Goal: Find specific page/section: Find specific page/section

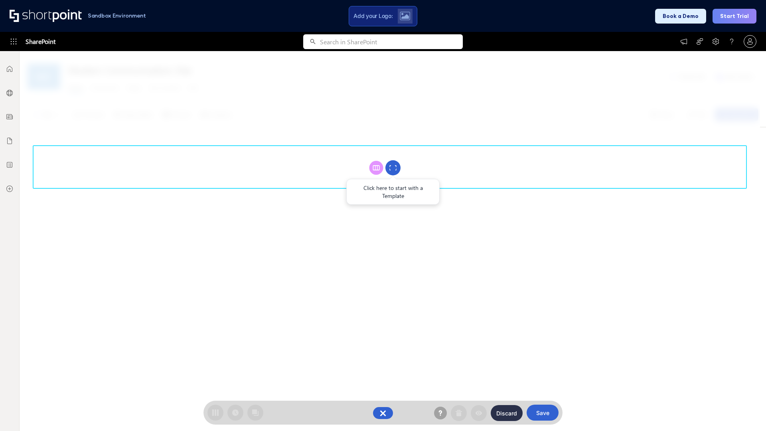
click at [393, 168] on circle at bounding box center [393, 167] width 15 height 15
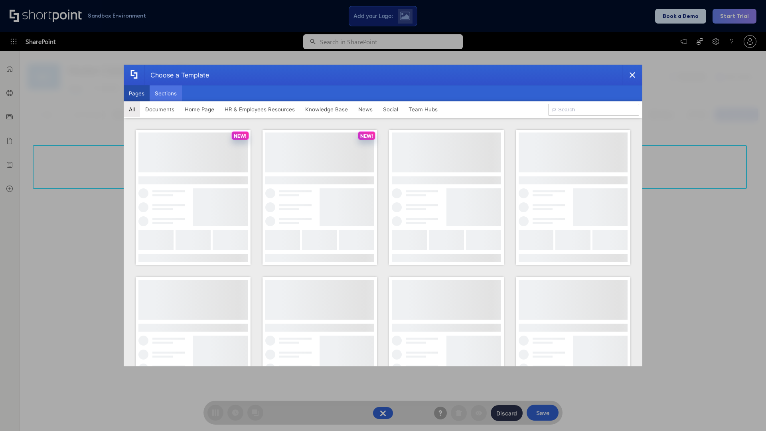
click at [166, 93] on button "Sections" at bounding box center [166, 93] width 32 height 16
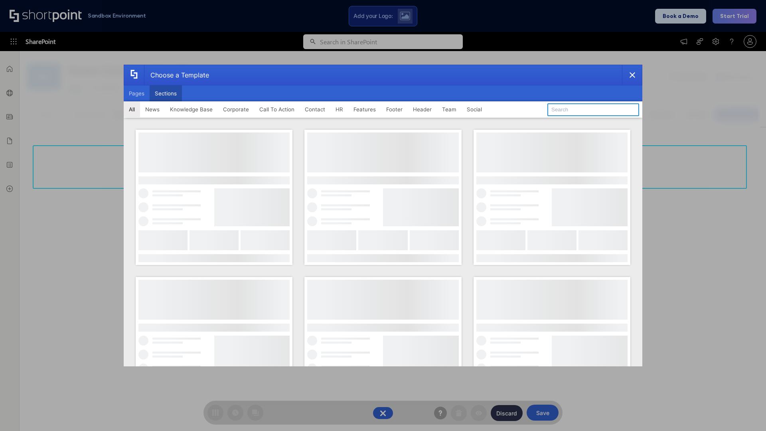
type input "Meet The Team"
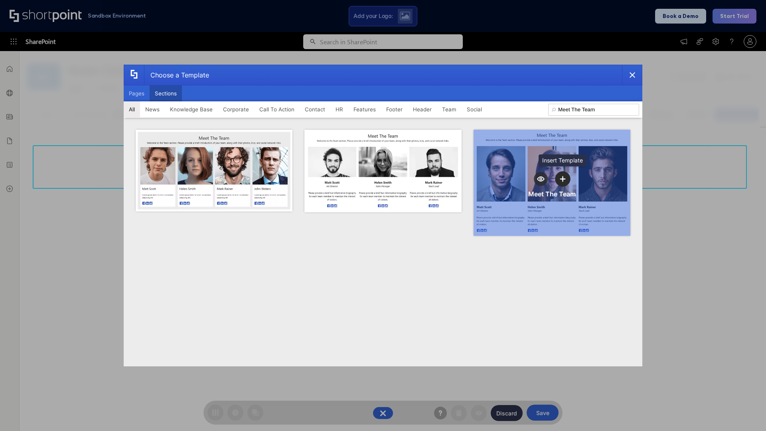
click at [563, 179] on icon "template selector" at bounding box center [563, 179] width 6 height 6
